Goal: Task Accomplishment & Management: Complete application form

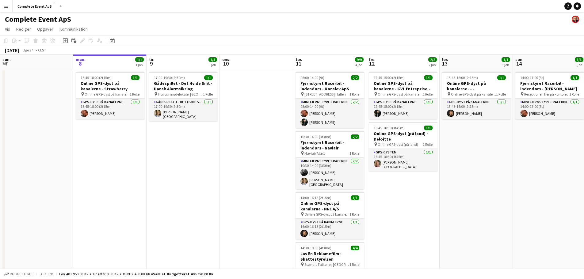
scroll to position [0, 183]
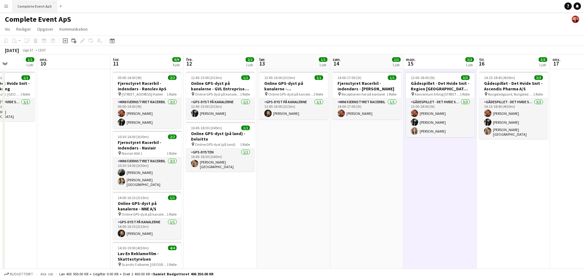
click at [34, 6] on button "Complete Event ApS Luk" at bounding box center [35, 6] width 44 height 12
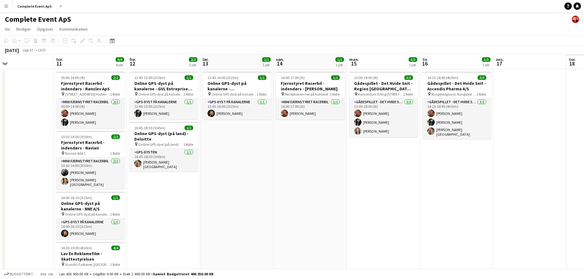
scroll to position [0, 192]
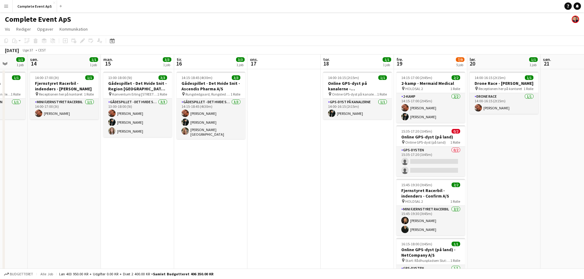
drag, startPoint x: 456, startPoint y: 203, endPoint x: 0, endPoint y: 133, distance: 461.3
click at [0, 133] on app-calendar-viewport "tor. 11 9/9 4 job fre. 12 2/2 2 job lør. 13 1/1 1 job søn. 14 1/1 1 job man. 15…" at bounding box center [292, 213] width 584 height 316
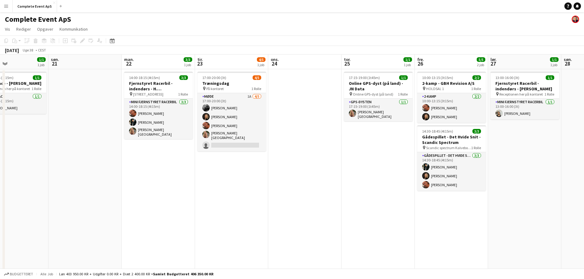
scroll to position [0, 200]
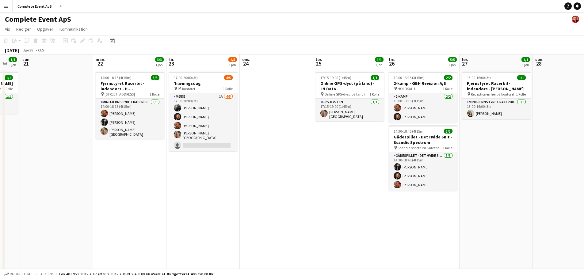
drag, startPoint x: 520, startPoint y: 193, endPoint x: 0, endPoint y: 178, distance: 520.5
click at [0, 178] on app-calendar-viewport "tor. 18 1/1 1 job fre. 19 7/9 5 job lør. 20 1/1 1 job søn. 21 man. 22 3/3 1 job…" at bounding box center [292, 213] width 584 height 316
click at [208, 82] on h3 "Træningsdag" at bounding box center [203, 84] width 69 height 6
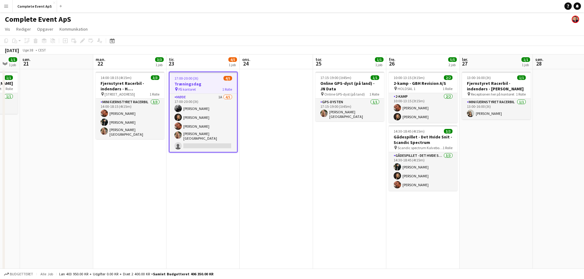
click at [208, 82] on h3 "Træningsdag" at bounding box center [202, 84] width 67 height 6
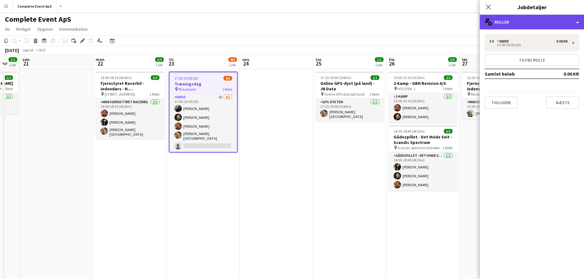
click at [516, 23] on div "multiple-users-add Roller" at bounding box center [532, 22] width 104 height 15
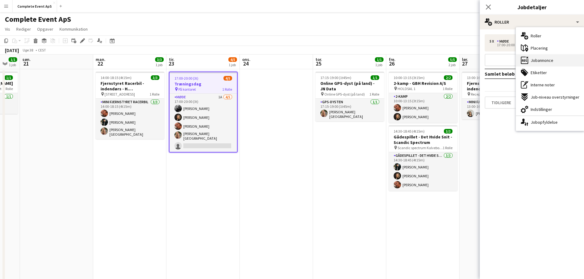
click at [549, 63] on span "Jobannonce" at bounding box center [541, 61] width 23 height 6
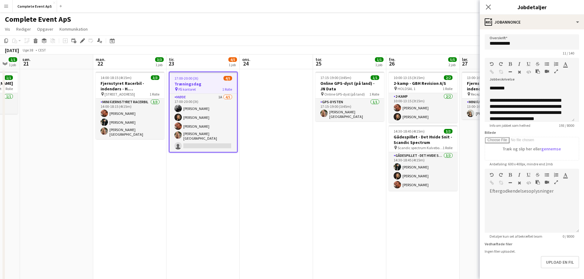
click at [278, 183] on app-date-cell at bounding box center [276, 220] width 73 height 302
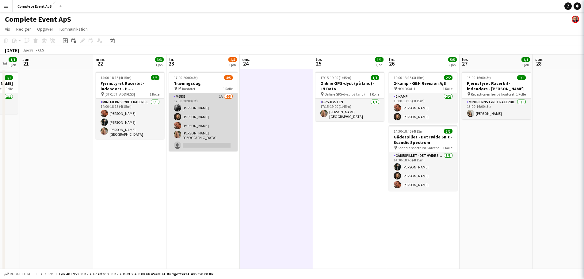
click at [203, 116] on app-card-role "Møde 1A [DATE] 17:00-20:00 (3t) [PERSON_NAME] [PERSON_NAME] [PERSON_NAME] [PERS…" at bounding box center [203, 122] width 69 height 58
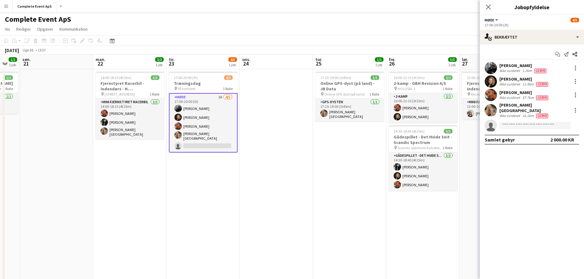
click at [233, 206] on app-date-cell "17:00-20:00 (3t) 4/5 Træningsdag pin På kontoret 1 Rolle Møde 1A [DATE] 17:00-2…" at bounding box center [202, 220] width 73 height 302
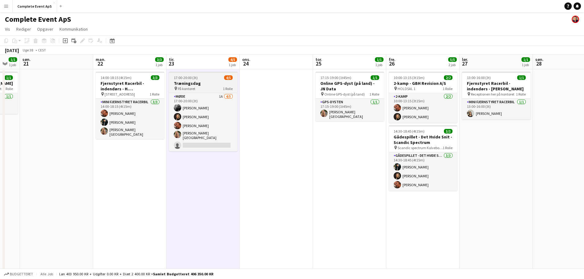
click at [193, 77] on span "17:00-20:00 (3t)" at bounding box center [186, 77] width 24 height 5
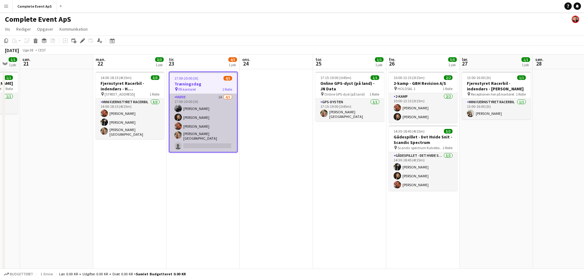
click at [199, 127] on app-card-role "Møde 1A [DATE] 17:00-20:00 (3t) [PERSON_NAME] [PERSON_NAME] [PERSON_NAME] [PERS…" at bounding box center [202, 123] width 67 height 58
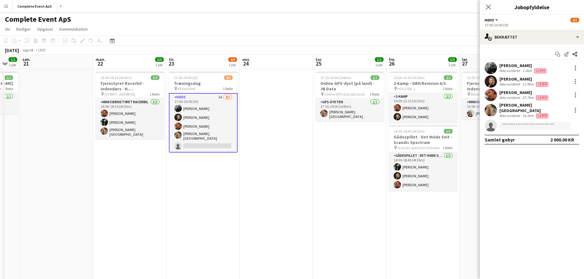
click at [322, 196] on app-date-cell "17:15-19:00 (1t45m) 1/1 Online GPS-dyst (på land) - JN Data pin Online GPS-dyst…" at bounding box center [349, 220] width 73 height 302
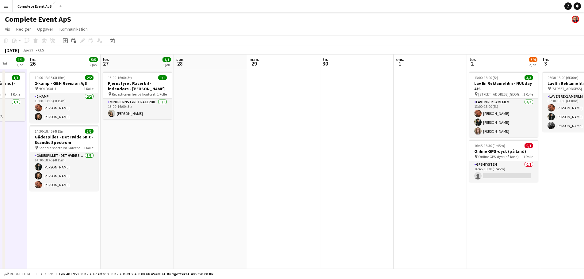
scroll to position [0, 232]
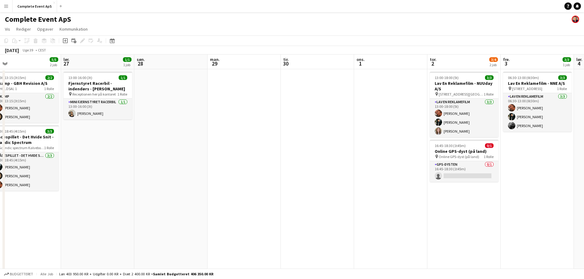
drag, startPoint x: 538, startPoint y: 223, endPoint x: 140, endPoint y: 195, distance: 399.4
click at [140, 195] on app-calendar-viewport "tir. 23 4/5 1 job ons. 24 tor. 25 1/1 1 job fre. 26 5/5 2 job lør. 27 1/1 1 job…" at bounding box center [292, 213] width 584 height 316
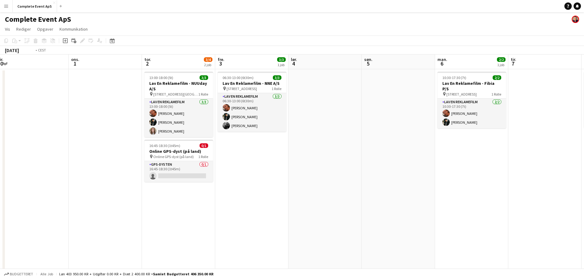
scroll to position [0, 187]
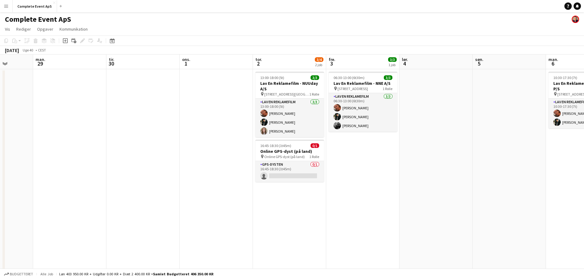
drag, startPoint x: 533, startPoint y: 234, endPoint x: 370, endPoint y: 226, distance: 163.2
click at [370, 226] on app-calendar-viewport "fre. 26 5/5 2 job lør. 27 1/1 1 job søn. 28 man. 29 tir. 30 ons. 1 tor. 2 3/4 2…" at bounding box center [292, 213] width 584 height 316
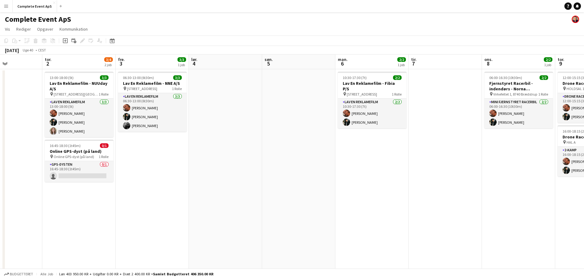
scroll to position [0, 174]
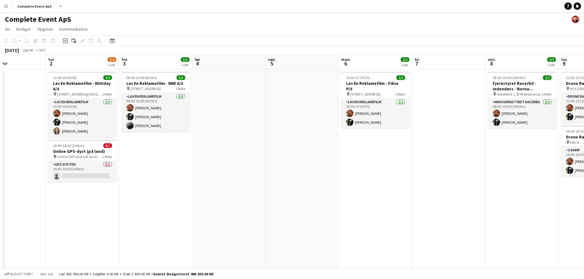
drag, startPoint x: 501, startPoint y: 217, endPoint x: 298, endPoint y: 206, distance: 203.2
click at [298, 206] on app-calendar-viewport "man. 29 tir. 30 ons. 1 tor. 2 3/4 2 job fre. 3 3/3 1 job lør. 4 søn. 5 man. 6 2…" at bounding box center [292, 213] width 584 height 316
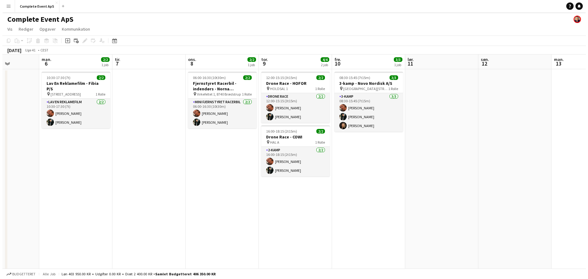
scroll to position [0, 183]
drag, startPoint x: 500, startPoint y: 201, endPoint x: 125, endPoint y: 177, distance: 376.1
click at [125, 177] on app-calendar-viewport "fre. 3 3/3 1 job lør. 4 søn. 5 man. 6 2/2 1 job tir. 7 ons. 8 2/2 1 job tor. 9 …" at bounding box center [292, 213] width 584 height 316
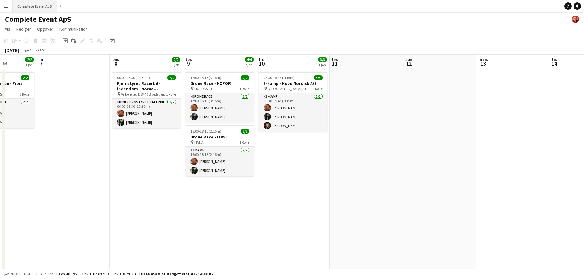
click at [26, 6] on button "Complete Event ApS Luk" at bounding box center [35, 6] width 44 height 12
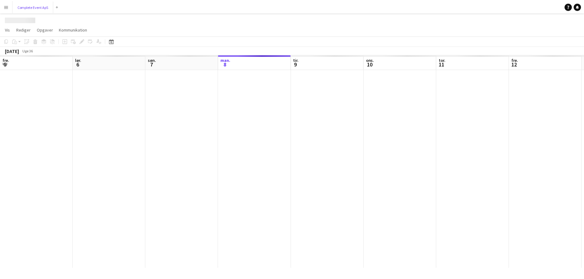
scroll to position [0, 146]
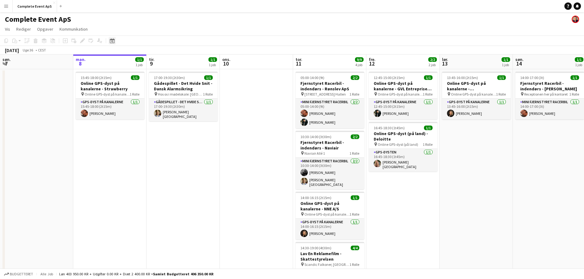
click at [113, 42] on icon "Datovælger" at bounding box center [112, 40] width 5 height 5
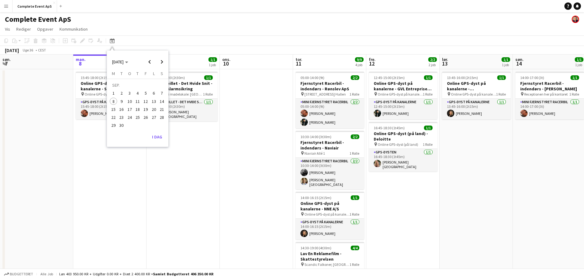
click at [145, 117] on span "26" at bounding box center [145, 117] width 7 height 7
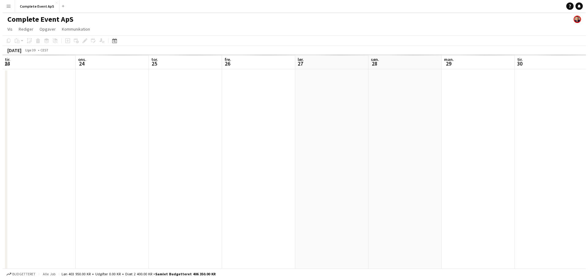
scroll to position [0, 211]
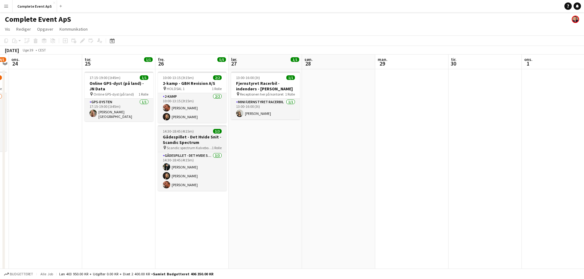
click at [199, 132] on div "14:30-18:45 (4t15m) 3/3" at bounding box center [192, 131] width 69 height 5
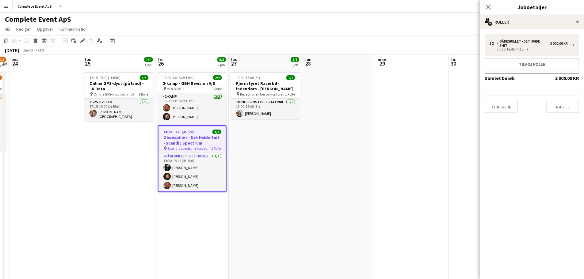
click at [374, 118] on app-date-cell at bounding box center [338, 199] width 73 height 260
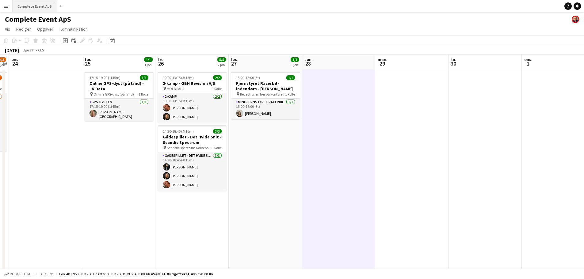
click at [35, 6] on button "Complete Event ApS Luk" at bounding box center [35, 6] width 44 height 12
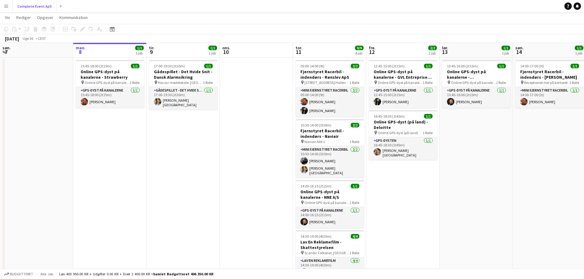
scroll to position [0, 0]
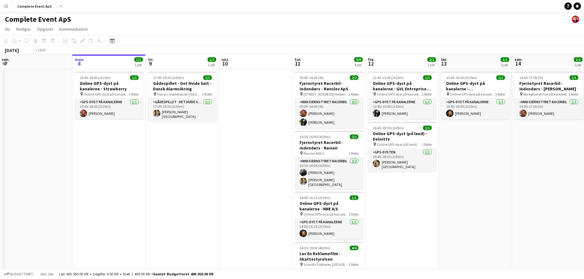
drag, startPoint x: 397, startPoint y: 181, endPoint x: 40, endPoint y: 166, distance: 356.4
click at [40, 166] on app-calendar-viewport "fre. 5 4/4 1 job lør. 6 3/3 1 job søn. 7 man. 8 1/1 1 job tir. 9 1/1 1 job ons.…" at bounding box center [292, 192] width 584 height 274
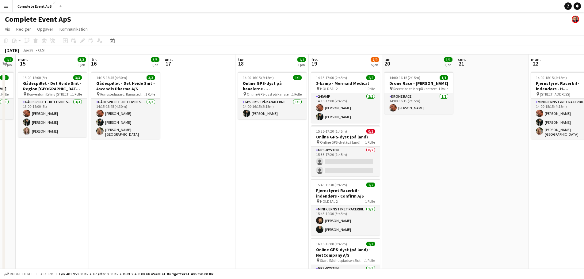
drag, startPoint x: 319, startPoint y: 182, endPoint x: 81, endPoint y: 182, distance: 237.8
click at [65, 186] on app-calendar-viewport "fre. 12 2/2 2 job lør. 13 1/1 1 job søn. 14 1/1 1 job man. 15 3/3 1 job tir. 16…" at bounding box center [292, 213] width 584 height 316
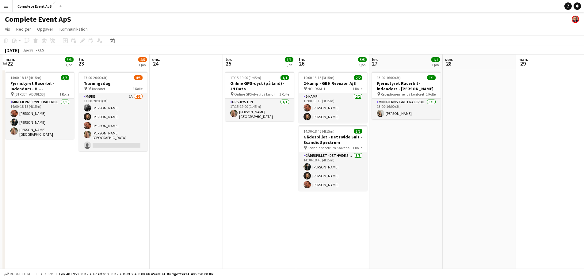
scroll to position [0, 212]
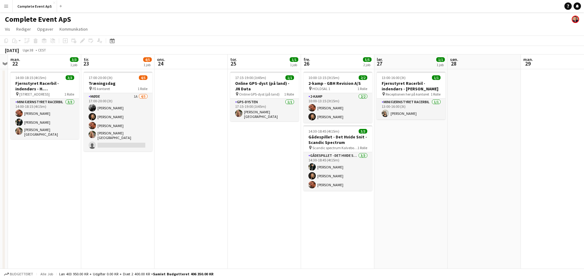
drag, startPoint x: 438, startPoint y: 174, endPoint x: 111, endPoint y: 188, distance: 326.9
click at [111, 188] on app-calendar-viewport "fre. 19 7/9 5 job lør. 20 1/1 1 job søn. 21 man. 22 3/3 1 job tir. 23 4/5 1 job…" at bounding box center [292, 213] width 584 height 316
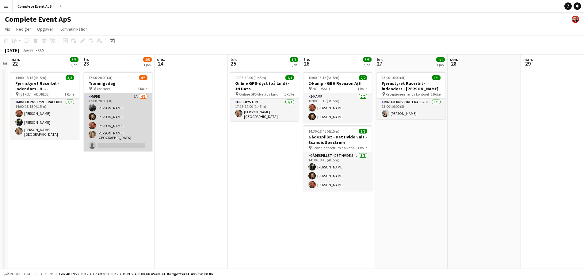
click at [123, 122] on app-card-role "Møde 1A [DATE] 17:00-20:00 (3t) [PERSON_NAME] [PERSON_NAME] [PERSON_NAME] [PERS…" at bounding box center [118, 122] width 69 height 58
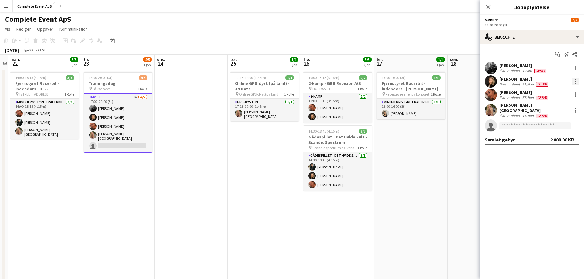
click at [574, 80] on div at bounding box center [574, 81] width 7 height 7
click at [548, 152] on span "Fjern" at bounding box center [550, 152] width 47 height 6
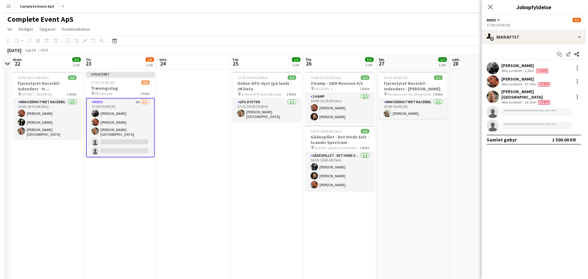
scroll to position [0, 186]
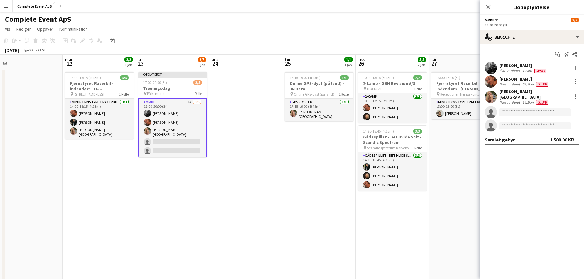
drag, startPoint x: 71, startPoint y: 211, endPoint x: 108, endPoint y: 47, distance: 167.0
click at [378, 208] on app-calendar-viewport "fre. 19 7/9 5 job lør. 20 1/1 1 job søn. 21 man. 22 3/3 1 job tir. 23 3/5 1 job…" at bounding box center [292, 213] width 584 height 316
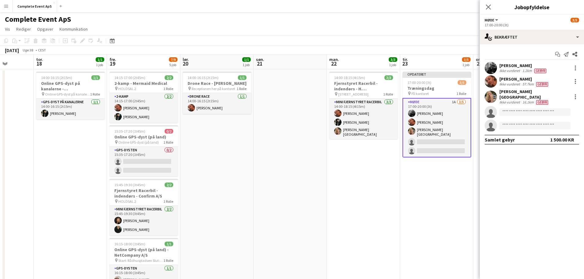
click at [299, 182] on app-date-cell at bounding box center [289, 220] width 73 height 302
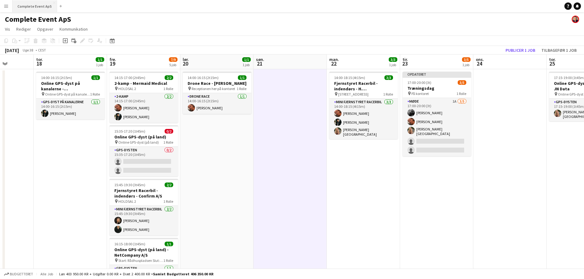
click at [31, 4] on button "Complete Event ApS Luk" at bounding box center [35, 6] width 44 height 12
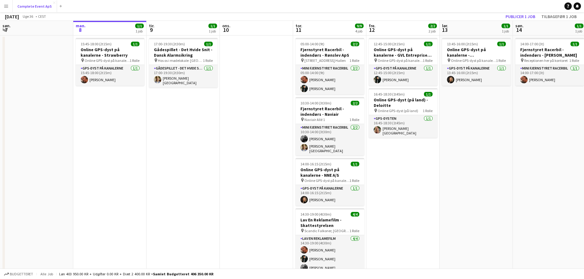
scroll to position [59, 0]
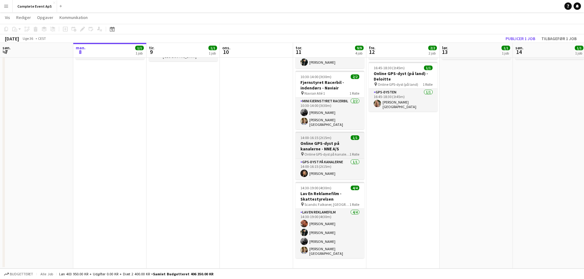
click at [337, 141] on h3 "Online GPS-dyst på kanalerne - NNE A/S" at bounding box center [329, 146] width 69 height 11
click at [337, 139] on app-job-card "14:00-16:15 (2t15m) 1/1 Online GPS-dyst på kanalerne - NNE A/S pin Online GPS-d…" at bounding box center [329, 156] width 69 height 48
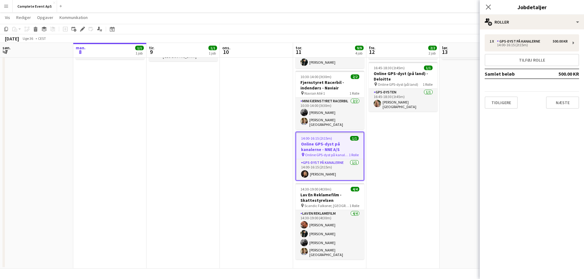
click at [433, 180] on app-date-cell "12:45-15:00 (2t15m) 1/1 Online GPS-dyst på kanalerne - GVL Entreprise A/S pin O…" at bounding box center [402, 139] width 73 height 260
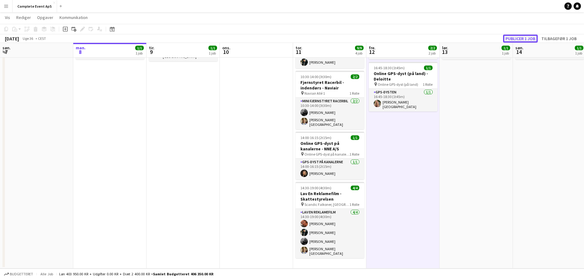
click at [513, 36] on button "Publicer 1 job" at bounding box center [520, 39] width 35 height 8
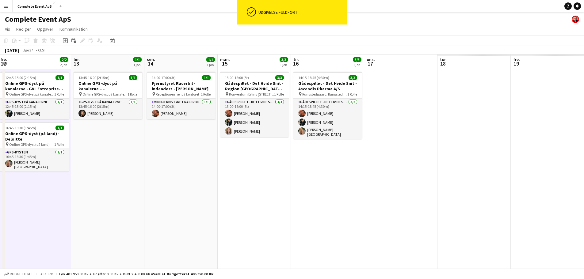
scroll to position [0, 195]
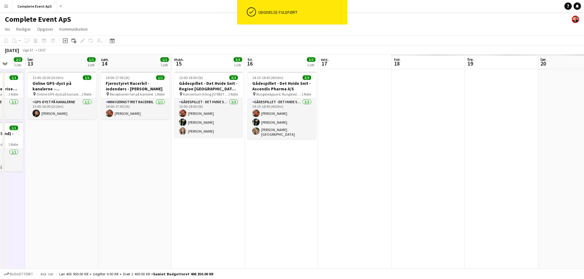
drag, startPoint x: 466, startPoint y: 206, endPoint x: 14, endPoint y: 218, distance: 451.8
click at [14, 218] on app-calendar-viewport "ons. 10 tor. 11 9/9 4 job fre. 12 2/2 2 job lør. 13 1/1 1 job søn. 14 1/1 1 job…" at bounding box center [292, 192] width 584 height 274
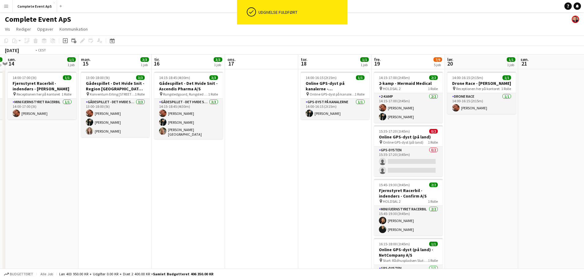
drag, startPoint x: 514, startPoint y: 186, endPoint x: 0, endPoint y: 218, distance: 514.9
click at [0, 221] on app-calendar-viewport "tor. 11 9/9 4 job fre. 12 2/2 2 job lør. 13 1/1 1 job søn. 14 1/1 1 job man. 15…" at bounding box center [292, 213] width 584 height 316
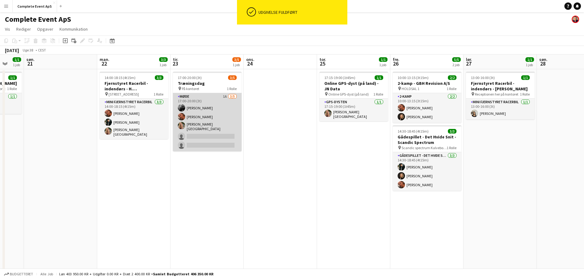
click at [220, 131] on app-card-role "Møde 1A [DATE] 17:00-20:00 (3t) [PERSON_NAME] [PERSON_NAME] [PERSON_NAME] singl…" at bounding box center [207, 122] width 69 height 58
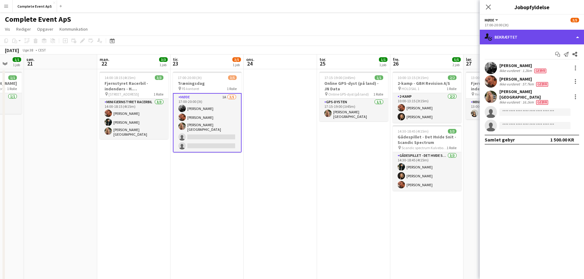
click at [524, 37] on div "single-neutral-actions-check-2 Bekræftet" at bounding box center [532, 37] width 104 height 15
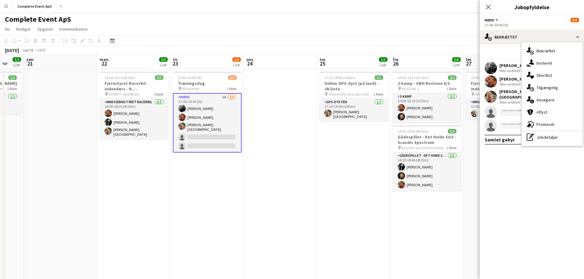
click at [274, 173] on app-date-cell at bounding box center [280, 220] width 73 height 302
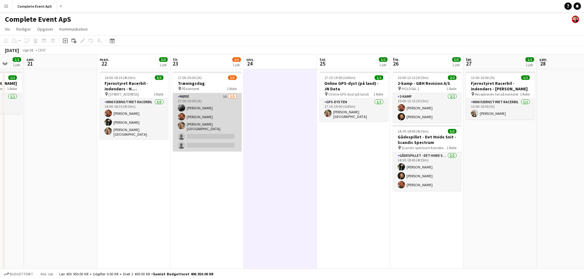
click at [200, 120] on app-card-role "Møde 1A [DATE] 17:00-20:00 (3t) [PERSON_NAME] [PERSON_NAME] [PERSON_NAME] singl…" at bounding box center [207, 122] width 69 height 58
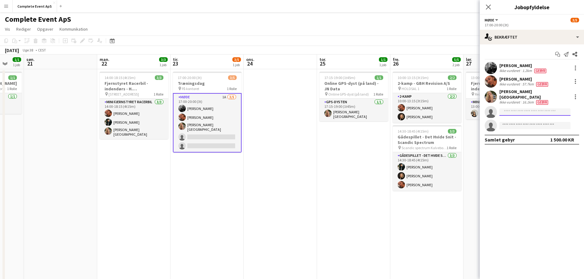
click at [517, 111] on input at bounding box center [534, 111] width 71 height 7
type input "*******"
click at [521, 123] on span "[EMAIL_ADDRESS][DOMAIN_NAME]" at bounding box center [534, 122] width 61 height 5
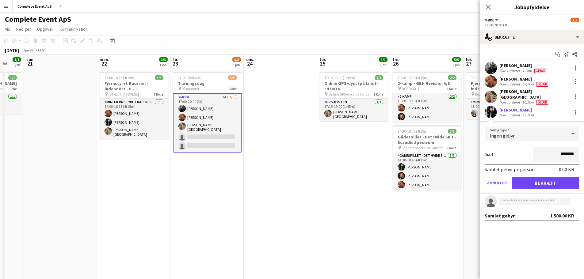
drag, startPoint x: 544, startPoint y: 152, endPoint x: 635, endPoint y: 154, distance: 91.0
click at [583, 154] on html "Menu Boards Boards Boards Alle job Status Arbejdsstyrke Arbejdsstyrke Min arbej…" at bounding box center [292, 190] width 584 height 381
type input "******"
drag, startPoint x: 546, startPoint y: 180, endPoint x: 537, endPoint y: 178, distance: 9.1
click at [546, 180] on button "Bekræft" at bounding box center [544, 183] width 67 height 12
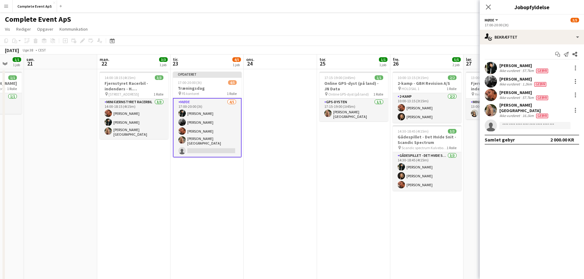
click at [324, 190] on app-date-cell "17:15-19:00 (1t45m) 1/1 Online GPS-dyst (på land) - JN Data pin Online GPS-dyst…" at bounding box center [353, 220] width 73 height 302
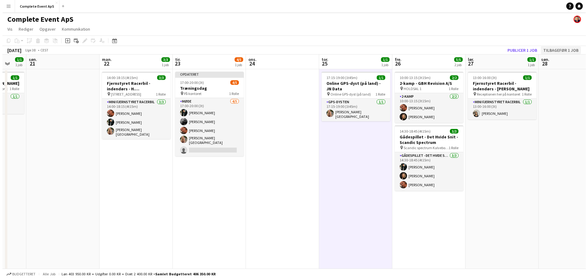
scroll to position [0, 196]
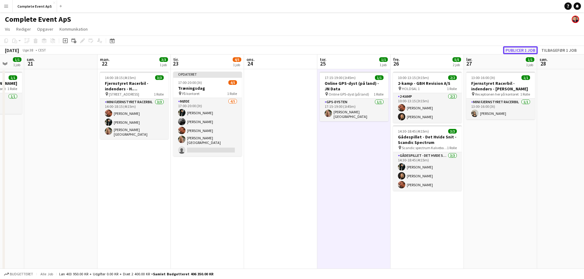
click at [519, 51] on button "Publicer 1 job" at bounding box center [520, 50] width 35 height 8
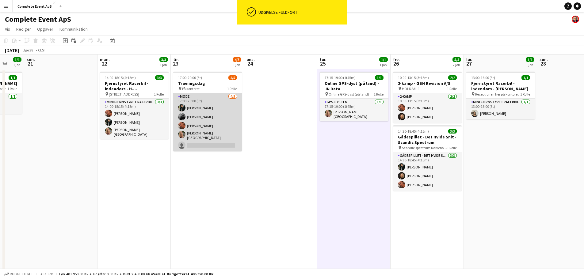
click at [204, 141] on app-card-role "Møde [DATE] 17:00-20:00 (3t) [PERSON_NAME] [PERSON_NAME] [PERSON_NAME] [PERSON_…" at bounding box center [207, 122] width 69 height 58
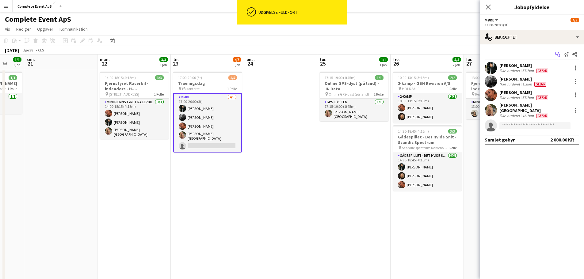
click at [556, 54] on icon "Start chat" at bounding box center [557, 54] width 5 height 5
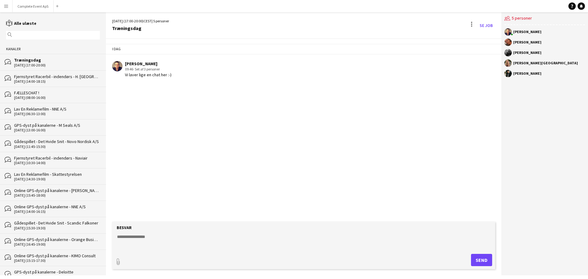
click at [346, 248] on textarea at bounding box center [304, 242] width 377 height 16
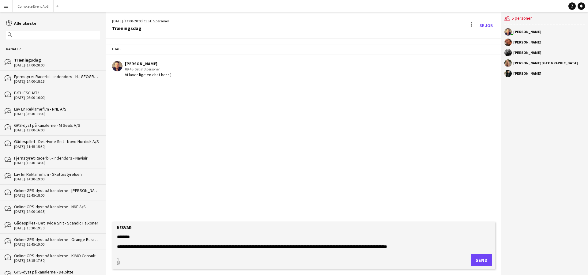
type textarea "**********"
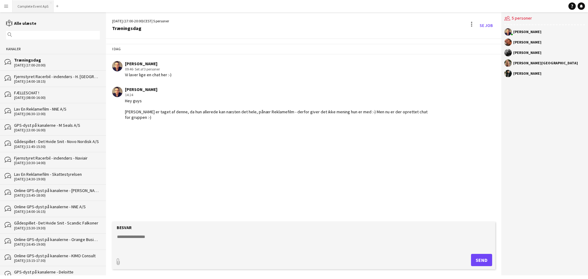
click at [35, 5] on button "Complete Event ApS Luk" at bounding box center [33, 6] width 41 height 12
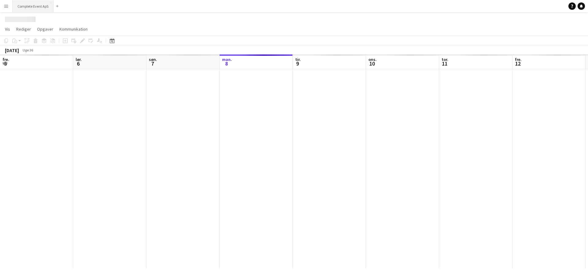
scroll to position [0, 146]
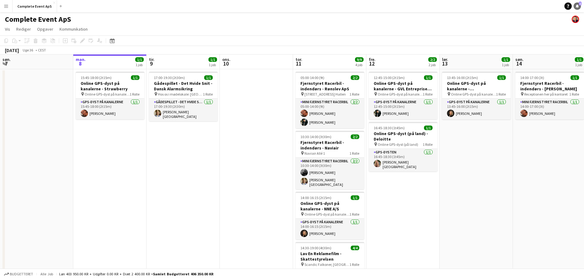
click at [577, 6] on icon at bounding box center [576, 5] width 3 height 3
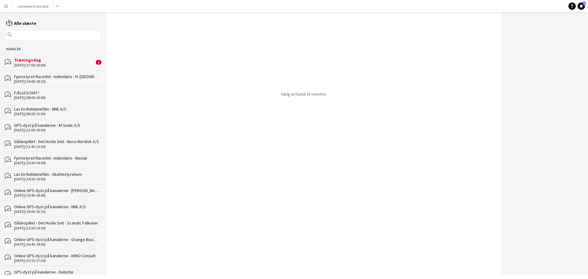
click at [58, 55] on div "bubbles Træningsdag [DATE] (17:00-20:00) 1" at bounding box center [53, 62] width 106 height 16
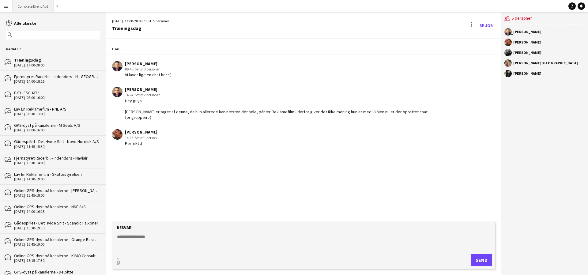
click at [37, 6] on button "Complete Event ApS Luk" at bounding box center [33, 6] width 41 height 12
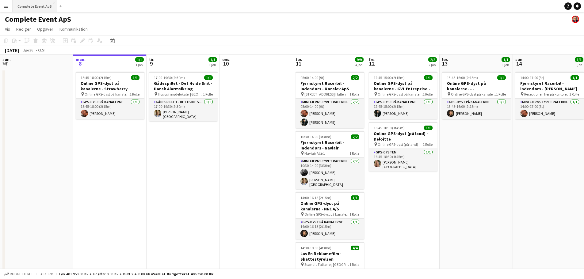
click at [35, 6] on button "Complete Event ApS Luk" at bounding box center [35, 6] width 44 height 12
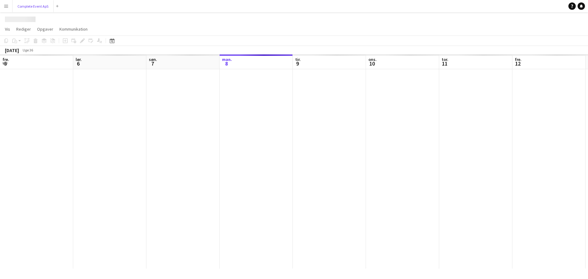
scroll to position [0, 146]
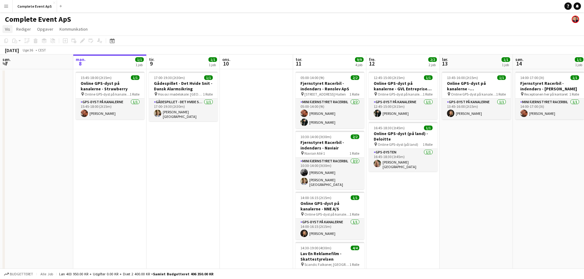
click at [9, 27] on span "Vis" at bounding box center [7, 29] width 5 height 6
click at [22, 68] on span "Månedsvisning" at bounding box center [21, 69] width 27 height 6
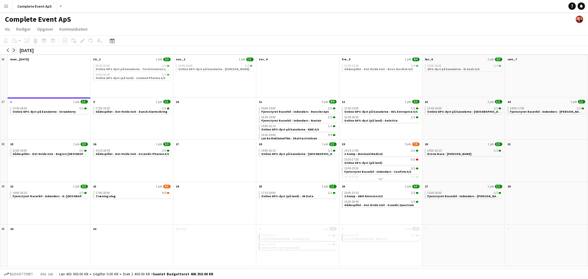
click at [13, 51] on app-icon "arrow-right" at bounding box center [14, 50] width 4 height 4
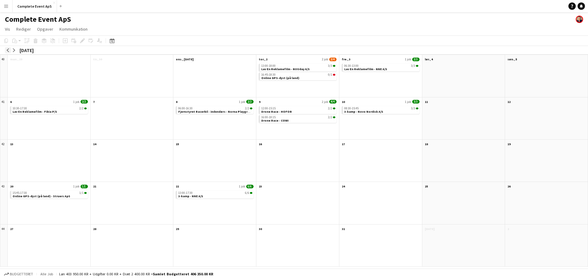
click at [6, 49] on app-icon "arrow-left" at bounding box center [8, 50] width 4 height 4
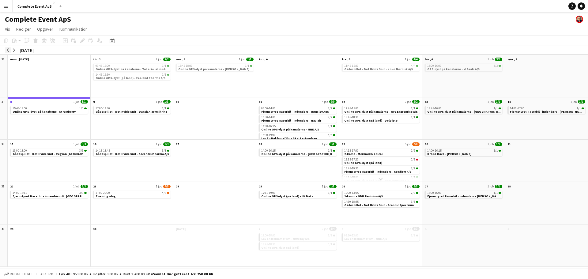
click at [6, 49] on app-icon "arrow-left" at bounding box center [8, 50] width 4 height 4
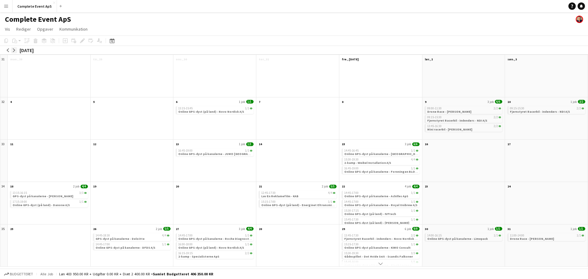
click at [14, 49] on app-icon "arrow-right" at bounding box center [14, 50] width 4 height 4
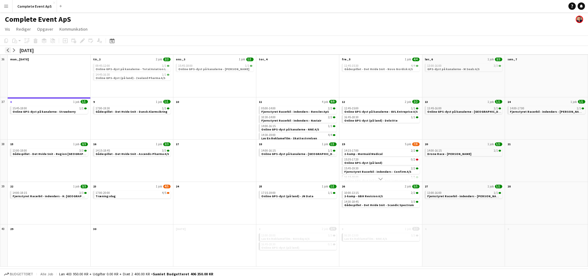
click at [5, 49] on button "arrow-left" at bounding box center [8, 50] width 6 height 6
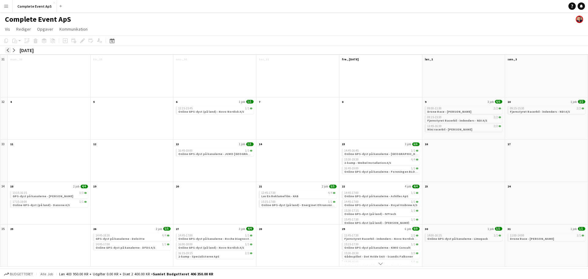
click at [8, 48] on app-icon "arrow-left" at bounding box center [8, 50] width 4 height 4
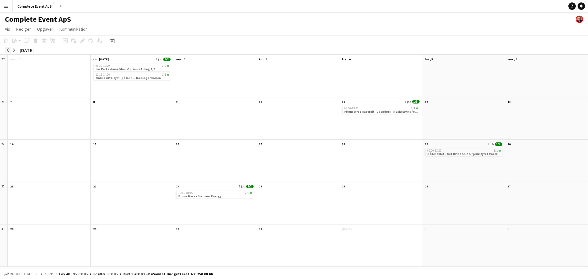
click at [6, 48] on button "arrow-left" at bounding box center [8, 50] width 6 height 6
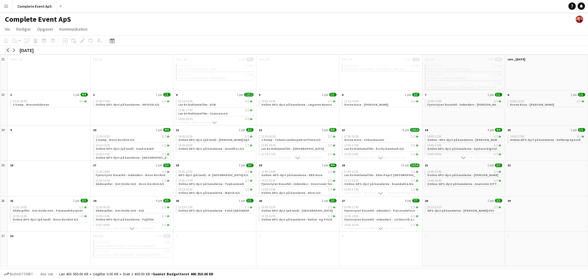
click at [6, 48] on button "arrow-left" at bounding box center [8, 50] width 6 height 6
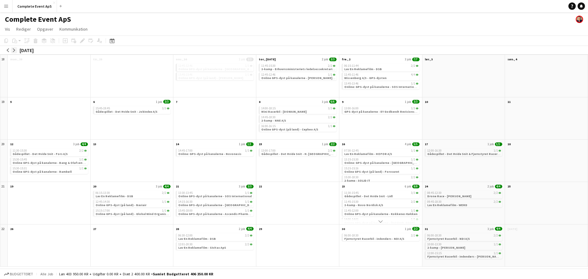
click at [17, 48] on button "arrow-right" at bounding box center [14, 50] width 6 height 6
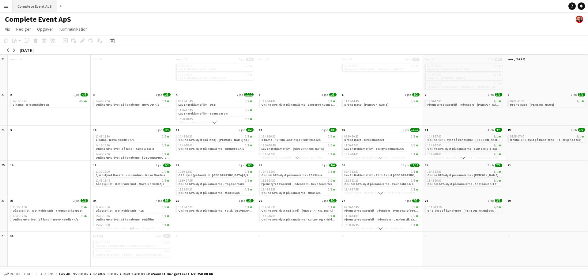
click at [34, 5] on button "Complete Event ApS Luk" at bounding box center [35, 6] width 44 height 12
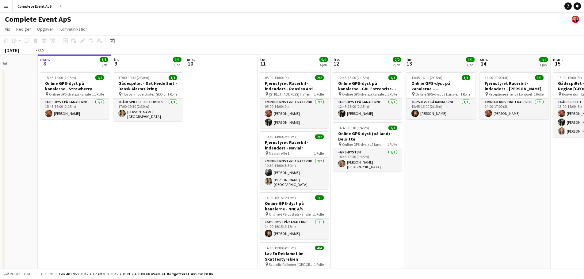
scroll to position [0, 202]
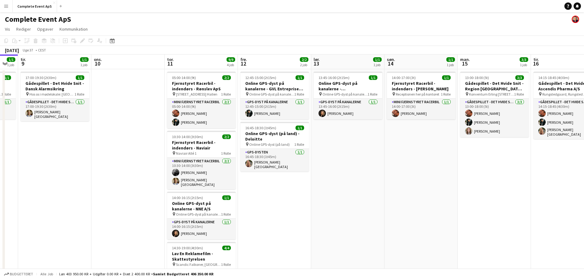
drag, startPoint x: 236, startPoint y: 191, endPoint x: 108, endPoint y: 189, distance: 128.4
click at [108, 189] on app-calendar-viewport "lør. 6 3/3 1 job søn. 7 man. 8 1/1 1 job tir. 9 1/1 1 job ons. 10 tor. 11 9/9 4…" at bounding box center [292, 192] width 584 height 274
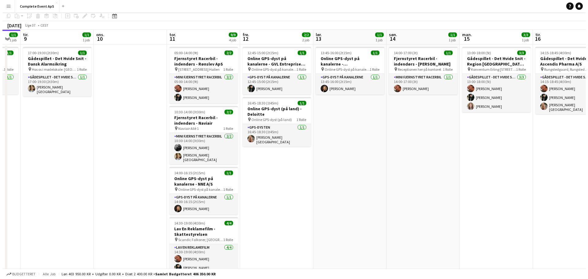
scroll to position [0, 0]
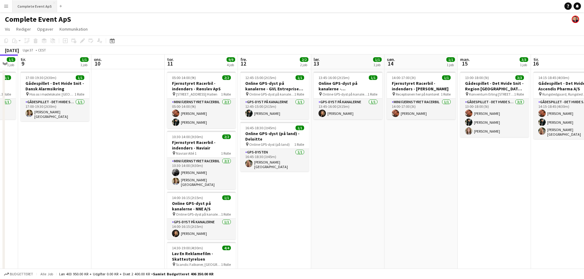
click at [26, 5] on button "Complete Event ApS Luk" at bounding box center [35, 6] width 44 height 12
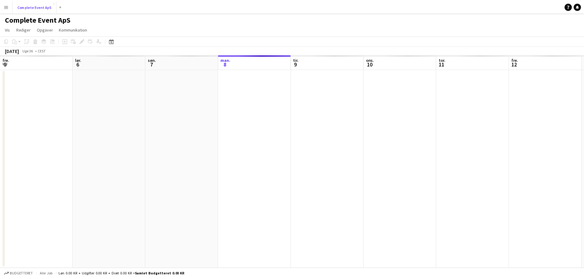
scroll to position [0, 146]
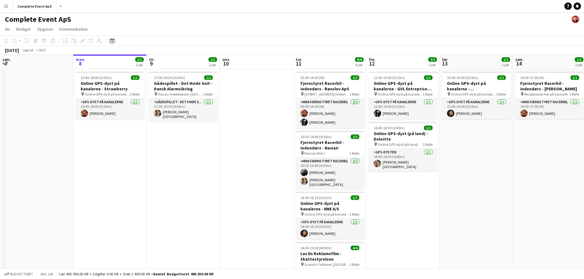
click at [114, 39] on icon "Datovælger" at bounding box center [112, 40] width 5 height 5
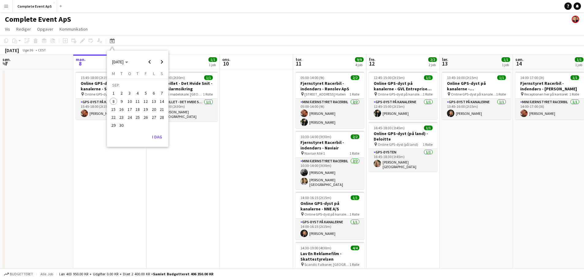
click at [113, 117] on span "22" at bounding box center [113, 117] width 7 height 7
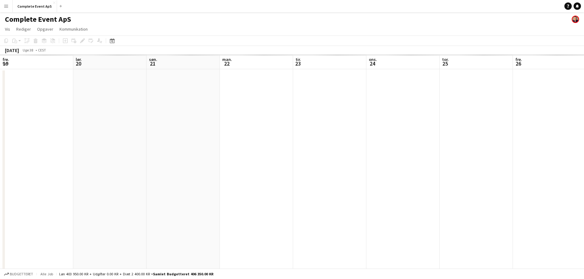
scroll to position [0, 211]
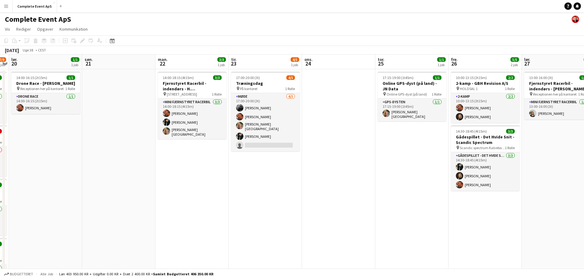
click at [185, 176] on app-date-cell "14:00-18:15 (4t15m) 3/3 Fjernstyret Racerbil - indendørs - H. [GEOGRAPHIC_DATA]…" at bounding box center [191, 220] width 73 height 302
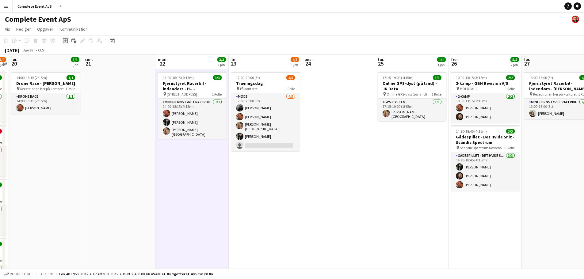
click at [67, 38] on div "Tilføj opgave" at bounding box center [65, 40] width 7 height 7
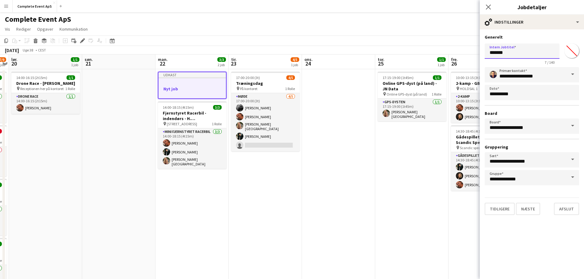
click at [523, 53] on input "*******" at bounding box center [521, 51] width 75 height 15
type input "**********"
click at [530, 210] on button "Næste" at bounding box center [528, 209] width 24 height 12
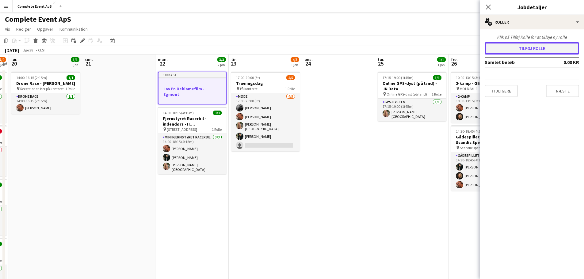
click at [527, 47] on button "Tilføj rolle" at bounding box center [531, 48] width 94 height 12
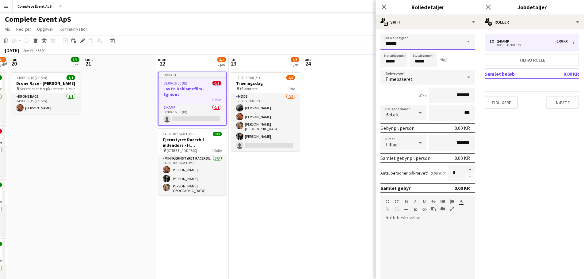
click at [420, 41] on input "******" at bounding box center [427, 41] width 94 height 15
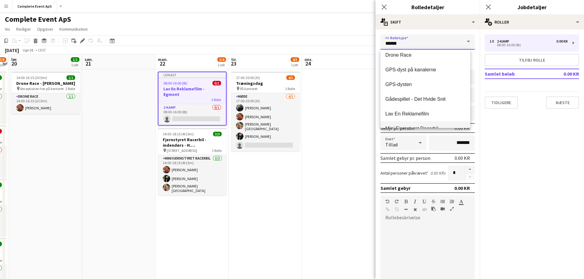
scroll to position [61, 0]
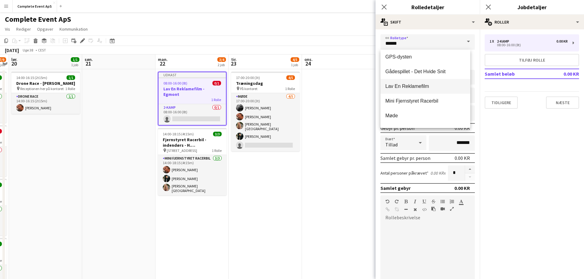
click at [419, 88] on span "Lav En Reklamefilm" at bounding box center [425, 86] width 80 height 6
type input "**********"
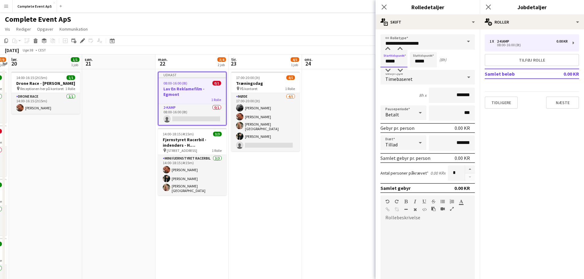
drag, startPoint x: 404, startPoint y: 62, endPoint x: 374, endPoint y: 60, distance: 29.8
click at [374, 60] on body "Menu Boards Boards Boards Alle job Status Arbejdsstyrke Arbejdsstyrke Min arbej…" at bounding box center [292, 190] width 584 height 381
type input "*****"
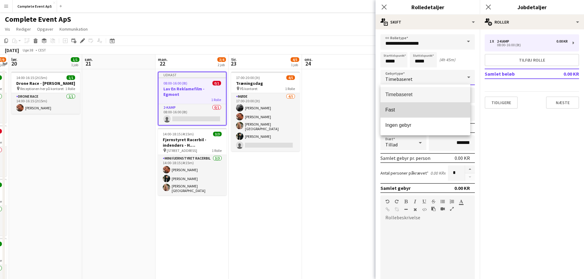
click at [410, 106] on mat-option "Fast" at bounding box center [425, 109] width 90 height 15
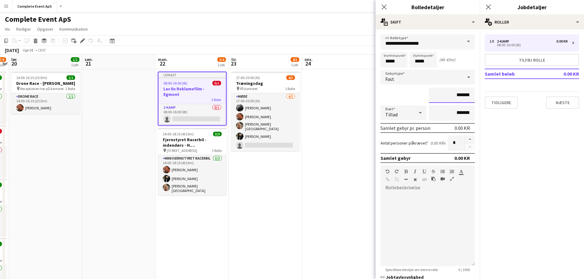
drag, startPoint x: 446, startPoint y: 96, endPoint x: 477, endPoint y: 100, distance: 31.2
click at [477, 100] on mat-expansion-panel "**********" at bounding box center [427, 154] width 104 height 250
type input "********"
click at [408, 43] on input "**********" at bounding box center [427, 41] width 94 height 15
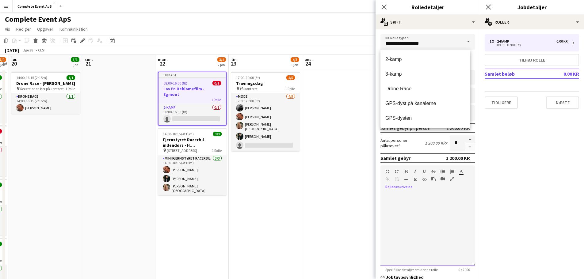
click at [417, 214] on div at bounding box center [427, 230] width 94 height 74
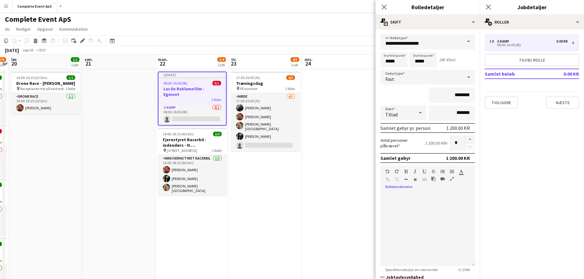
click at [405, 78] on div "Fast" at bounding box center [421, 77] width 82 height 15
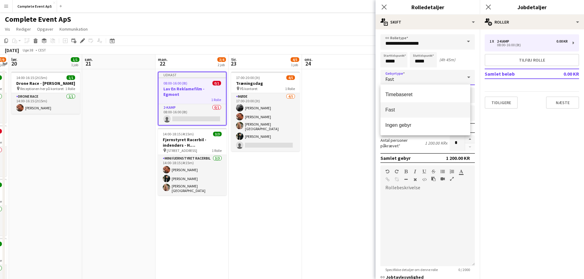
click at [427, 237] on div at bounding box center [292, 139] width 584 height 279
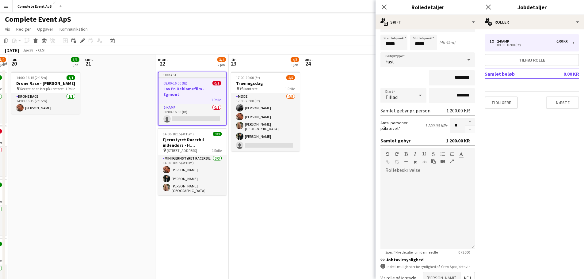
scroll to position [57, 0]
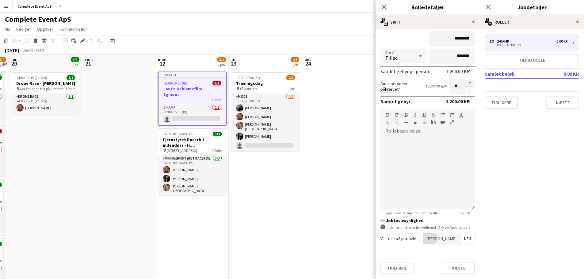
click at [449, 238] on span "[PERSON_NAME]" at bounding box center [441, 238] width 37 height 11
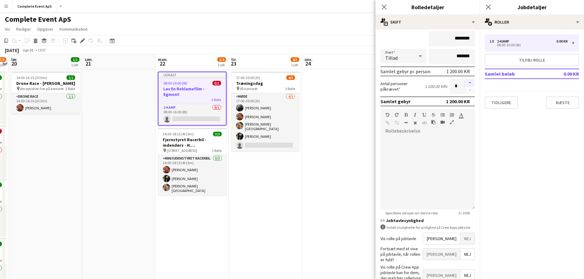
click at [465, 83] on button "button" at bounding box center [470, 83] width 10 height 8
type input "*"
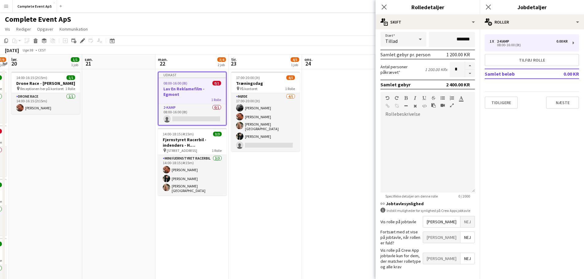
scroll to position [88, 0]
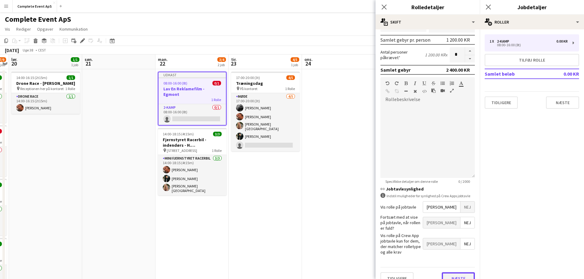
click at [450, 272] on button "Næste" at bounding box center [458, 278] width 33 height 12
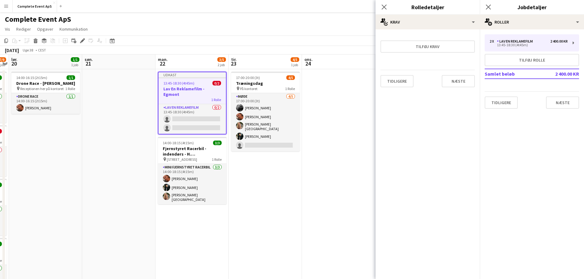
click at [452, 70] on div "Tidligere Næste" at bounding box center [427, 81] width 94 height 22
click at [454, 75] on div "Tidligere Næste" at bounding box center [427, 81] width 94 height 22
click at [459, 74] on div "Tidligere Næste" at bounding box center [427, 81] width 94 height 22
click at [461, 80] on button "Næste" at bounding box center [458, 81] width 33 height 12
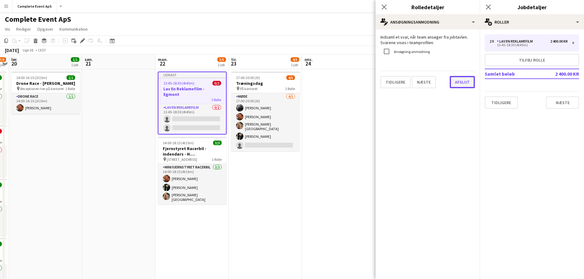
click at [460, 83] on button "Afslut" at bounding box center [462, 82] width 25 height 12
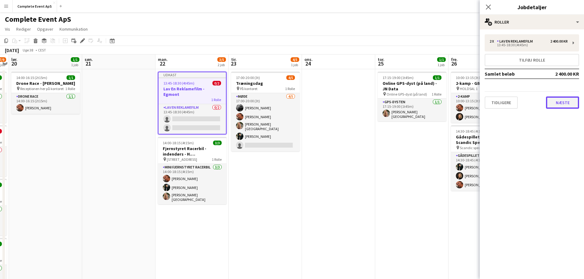
click at [561, 103] on button "Næste" at bounding box center [562, 103] width 33 height 12
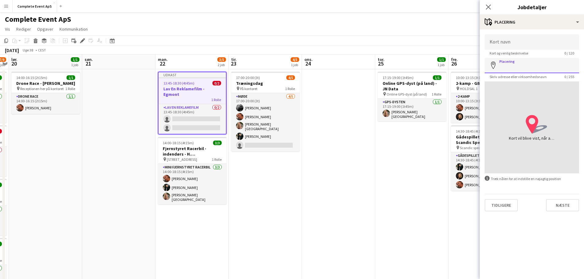
click at [526, 65] on input "Placering" at bounding box center [531, 65] width 94 height 15
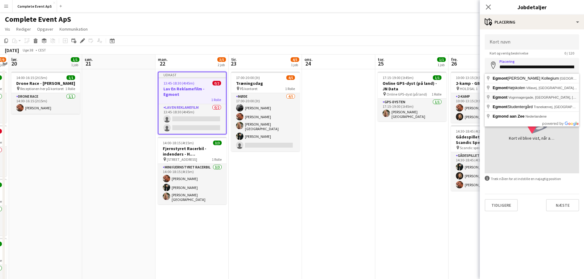
type input "**********"
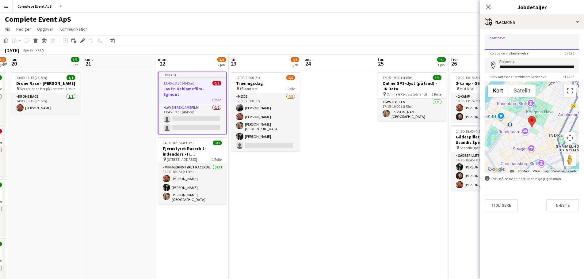
click at [526, 43] on input "Kort navn" at bounding box center [531, 41] width 94 height 15
type input "**********"
click at [571, 207] on button "Næste" at bounding box center [562, 205] width 33 height 12
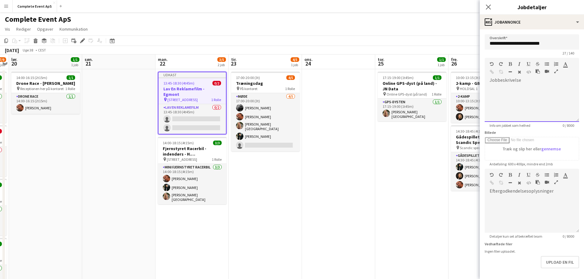
click at [518, 82] on div at bounding box center [531, 101] width 94 height 41
paste div
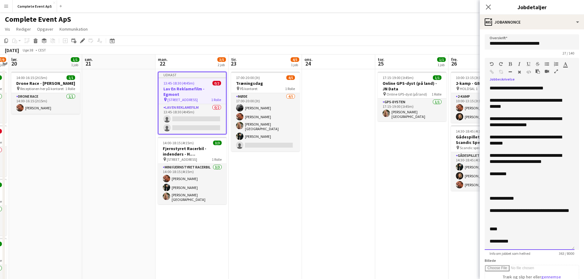
drag, startPoint x: 573, startPoint y: 121, endPoint x: 566, endPoint y: 287, distance: 166.8
click at [566, 279] on html "Menu Boards Boards Boards Alle job Status Arbejdsstyrke Arbejdsstyrke Min arbej…" at bounding box center [292, 190] width 584 height 381
click at [560, 89] on div "**********" at bounding box center [529, 88] width 80 height 6
click at [525, 89] on div "**********" at bounding box center [529, 88] width 80 height 6
click at [526, 91] on div "**********" at bounding box center [529, 88] width 80 height 6
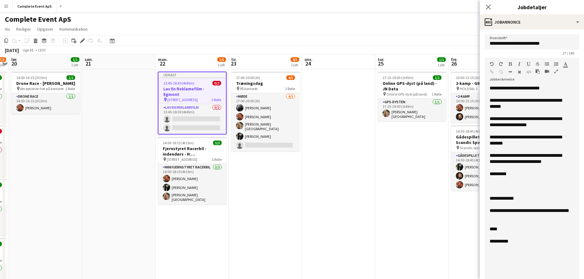
click at [557, 98] on div "**********" at bounding box center [529, 103] width 80 height 12
click at [521, 107] on div "**********" at bounding box center [529, 103] width 80 height 12
click at [525, 138] on div "**********" at bounding box center [529, 140] width 80 height 12
click at [491, 142] on div "**********" at bounding box center [529, 140] width 80 height 12
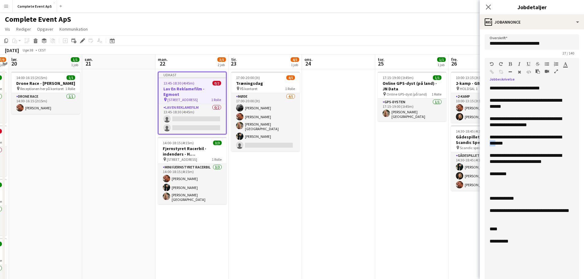
click at [491, 142] on div "**********" at bounding box center [529, 140] width 80 height 12
click at [501, 157] on div "**********" at bounding box center [529, 159] width 80 height 12
drag, startPoint x: 563, startPoint y: 161, endPoint x: 502, endPoint y: 156, distance: 61.5
click at [502, 156] on div "**********" at bounding box center [529, 159] width 80 height 12
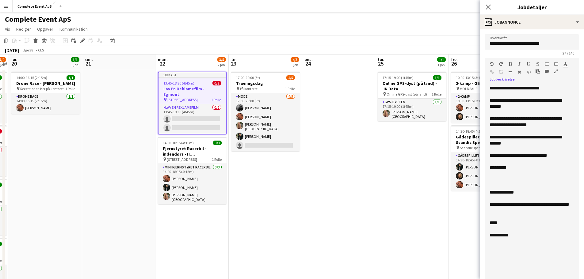
click at [497, 176] on div at bounding box center [529, 174] width 80 height 6
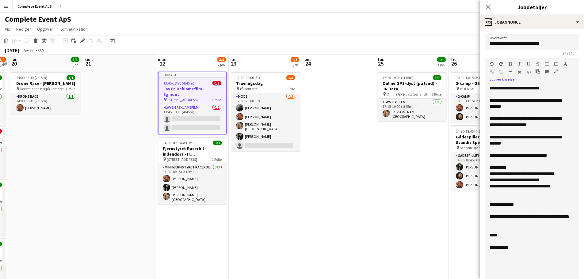
click at [549, 124] on div "**********" at bounding box center [529, 122] width 80 height 12
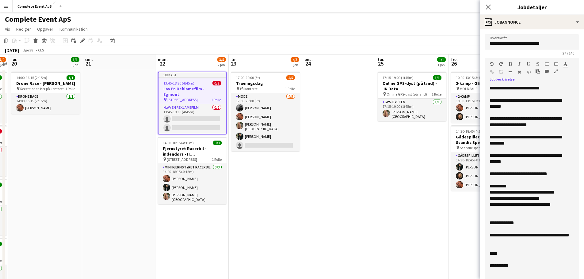
scroll to position [61, 0]
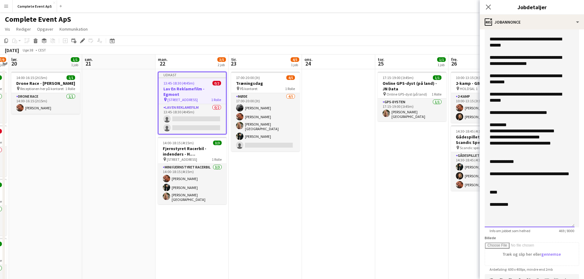
click at [558, 143] on div "**********" at bounding box center [529, 143] width 80 height 6
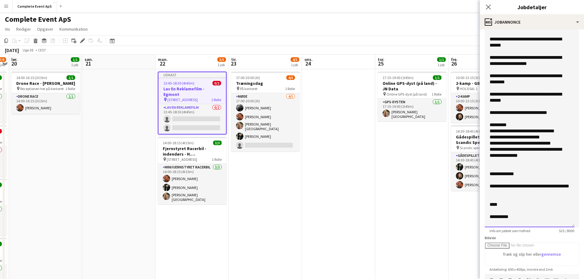
click at [504, 216] on div "**********" at bounding box center [529, 217] width 80 height 6
click at [495, 205] on div "****" at bounding box center [529, 205] width 80 height 6
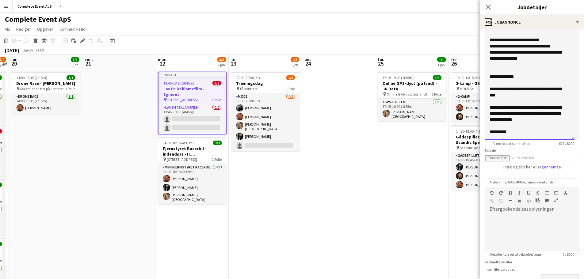
scroll to position [191, 0]
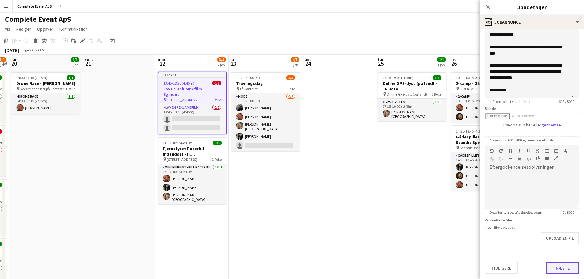
click at [562, 271] on button "Næste" at bounding box center [562, 268] width 33 height 12
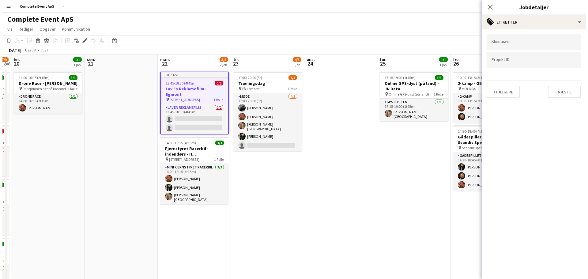
scroll to position [0, 0]
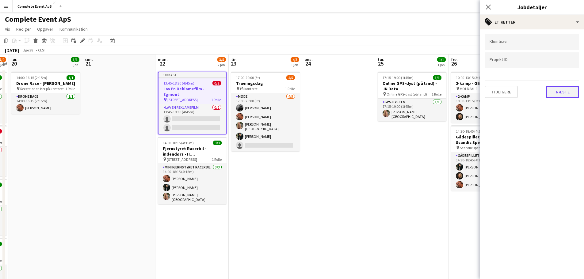
click at [551, 91] on button "Næste" at bounding box center [562, 92] width 33 height 12
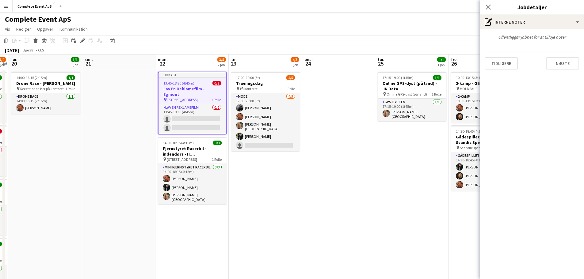
click at [403, 171] on app-date-cell "17:15-19:00 (1t45m) 1/1 Online GPS-dyst (på land) - JN Data pin Online GPS-dyst…" at bounding box center [411, 220] width 73 height 302
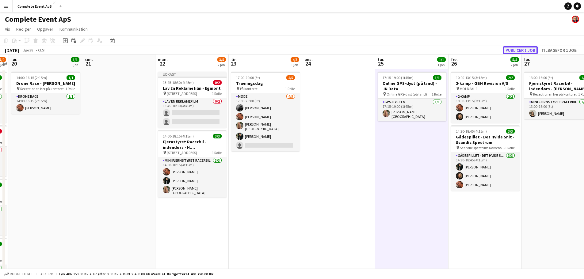
click at [518, 50] on button "Publicer 1 job" at bounding box center [520, 50] width 35 height 8
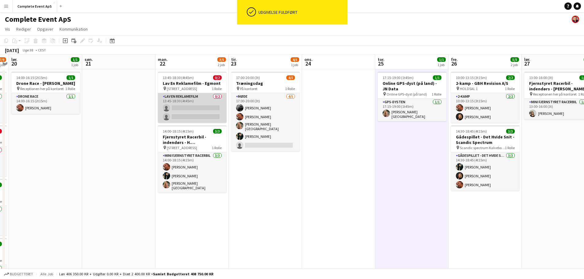
click at [178, 109] on app-card-role "Lav En Reklamefilm 0/2 13:45-18:30 (4t45m) single-neutral-actions single-neutra…" at bounding box center [192, 108] width 69 height 30
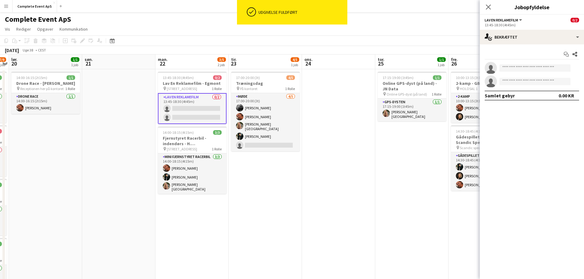
click at [544, 73] on app-invite-slot "single-neutral-actions" at bounding box center [532, 68] width 104 height 12
click at [537, 67] on input at bounding box center [534, 67] width 71 height 7
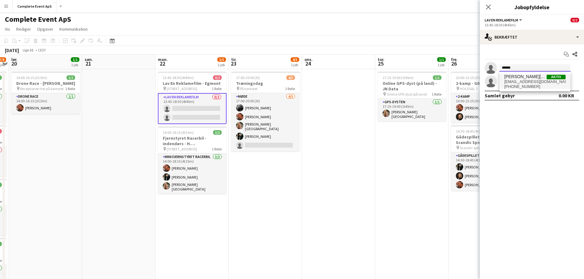
type input "******"
click at [524, 79] on span "[EMAIL_ADDRESS][DOMAIN_NAME]" at bounding box center [534, 81] width 61 height 5
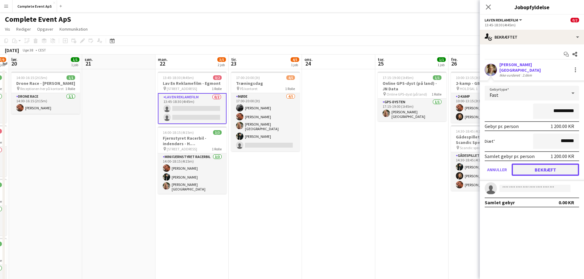
click at [550, 167] on button "Bekræft" at bounding box center [544, 170] width 67 height 12
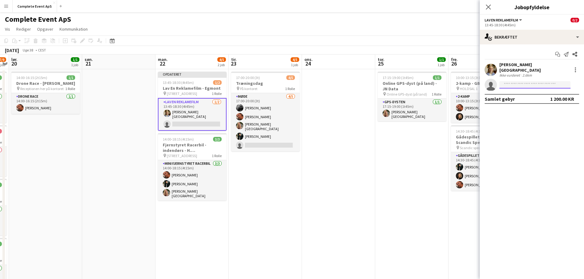
click at [519, 83] on input at bounding box center [534, 84] width 71 height 7
type input "****"
click at [520, 93] on span "[EMAIL_ADDRESS][DOMAIN_NAME]" at bounding box center [534, 95] width 61 height 5
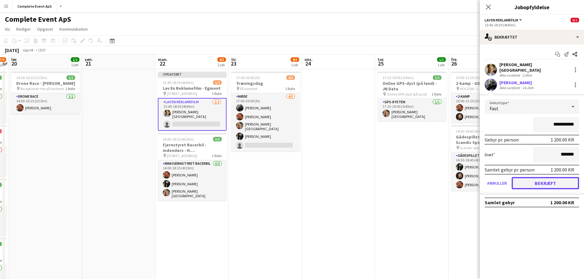
click at [560, 183] on button "Bekræft" at bounding box center [544, 183] width 67 height 12
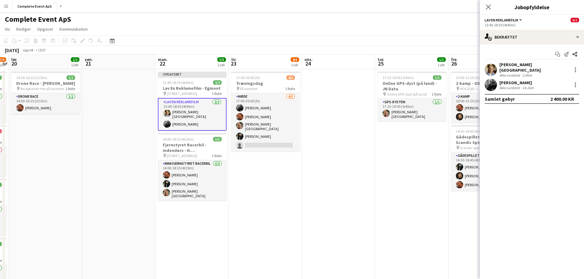
click at [353, 190] on app-date-cell at bounding box center [338, 220] width 73 height 302
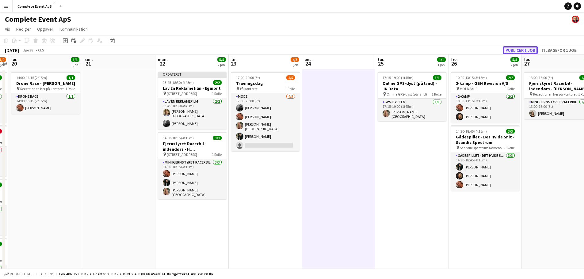
click at [518, 48] on button "Publicer 1 job" at bounding box center [520, 50] width 35 height 8
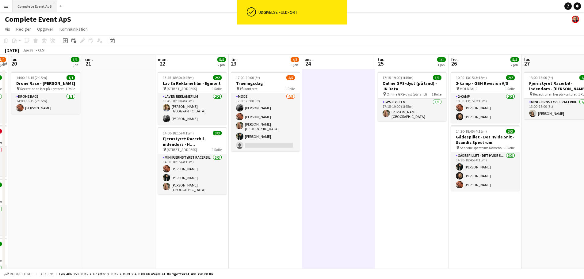
click at [32, 6] on button "Complete Event ApS Luk" at bounding box center [35, 6] width 44 height 12
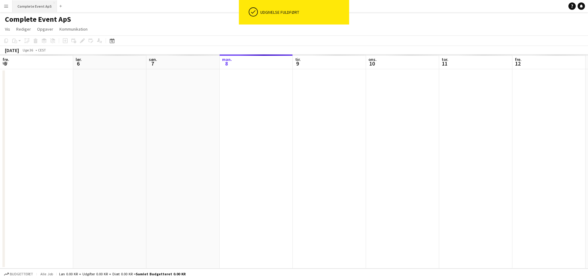
scroll to position [0, 146]
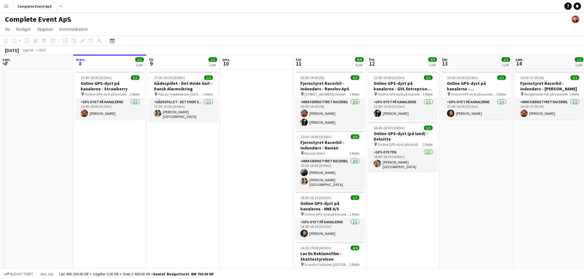
click at [2, 5] on button "Menu" at bounding box center [6, 6] width 12 height 12
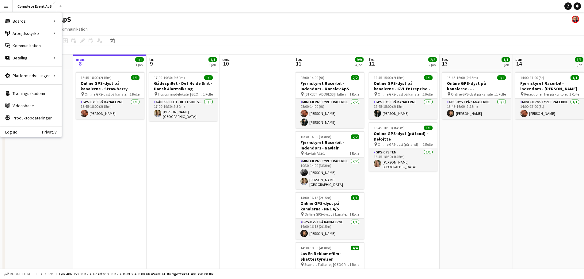
click at [139, 167] on app-date-cell "15:45-18:00 (2t15m) 1/1 Online GPS-dyst på kanalerne - Strawberry pin Online GP…" at bounding box center [109, 199] width 73 height 260
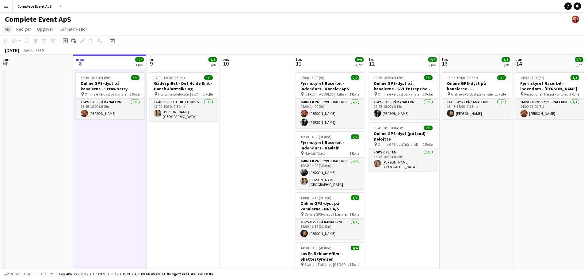
click at [6, 29] on span "Vis" at bounding box center [7, 29] width 5 height 6
click at [25, 70] on span "Månedsvisning" at bounding box center [21, 69] width 27 height 6
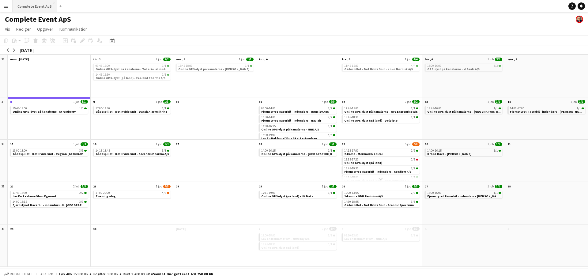
click at [40, 6] on button "Complete Event ApS Luk" at bounding box center [35, 6] width 44 height 12
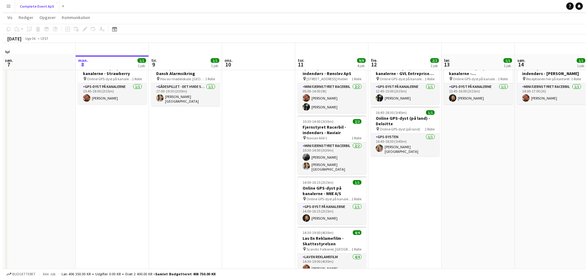
scroll to position [0, 0]
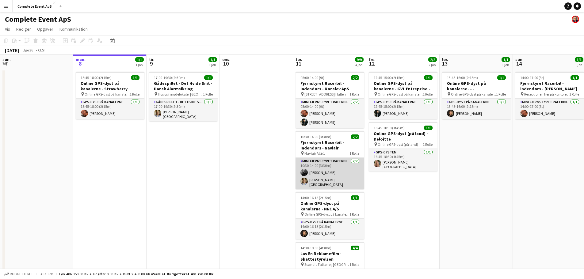
click at [325, 174] on app-card-role "Mini Fjernstyret Racerbil [DATE] 10:30-14:00 (3t30m) [PERSON_NAME] [PERSON_NAME]" at bounding box center [329, 174] width 69 height 32
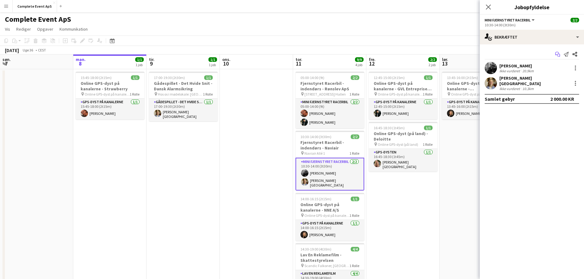
click at [558, 51] on app-icon "Start chat" at bounding box center [557, 54] width 9 height 9
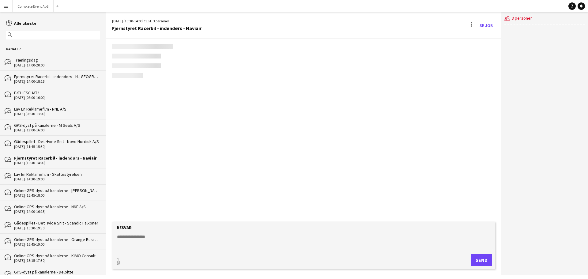
scroll to position [356, 0]
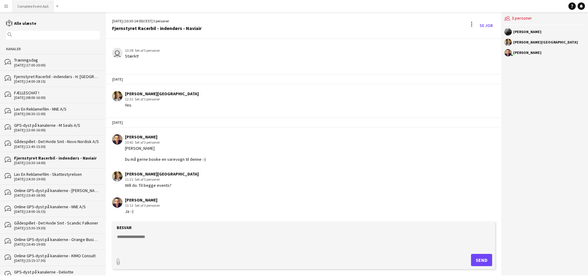
click at [34, 6] on button "Complete Event ApS Luk" at bounding box center [33, 6] width 41 height 12
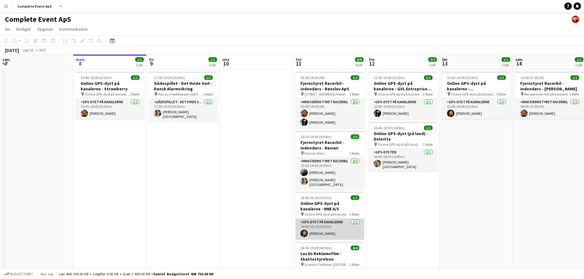
click at [337, 222] on app-card-role "GPS-dyst på kanalerne [DATE] 14:00-16:15 (2t15m) [PERSON_NAME]" at bounding box center [329, 229] width 69 height 21
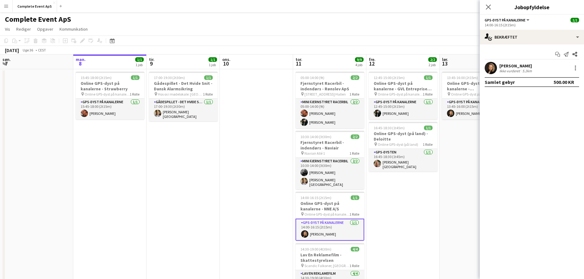
click at [510, 66] on div "[PERSON_NAME]" at bounding box center [516, 66] width 34 height 6
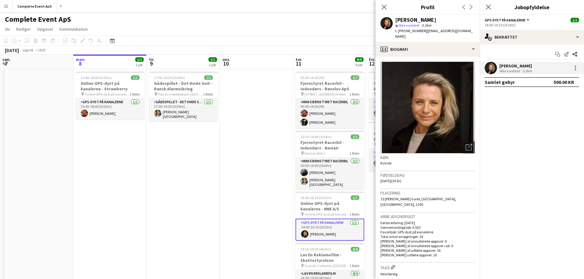
click at [407, 32] on span "t. [PHONE_NUMBER]" at bounding box center [411, 30] width 32 height 5
copy span "4540532218"
click at [199, 209] on app-date-cell "17:00-19:30 (2t30m) 1/1 Gådespillet - Det Hvide Snit - Dansk Alarmsikring pin H…" at bounding box center [182, 199] width 73 height 260
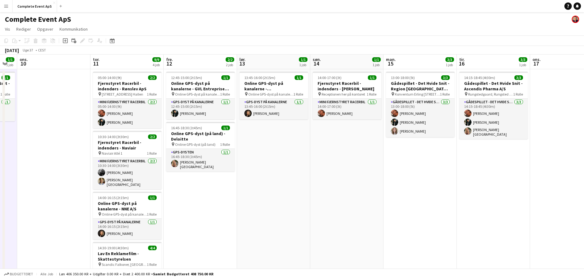
drag, startPoint x: 389, startPoint y: 218, endPoint x: 16, endPoint y: 180, distance: 374.8
click at [16, 180] on app-calendar-viewport "søn. 7 man. 8 1/1 1 job tir. 9 1/1 1 job ons. 10 tor. 11 9/9 4 job fre. 12 2/2 …" at bounding box center [292, 192] width 584 height 274
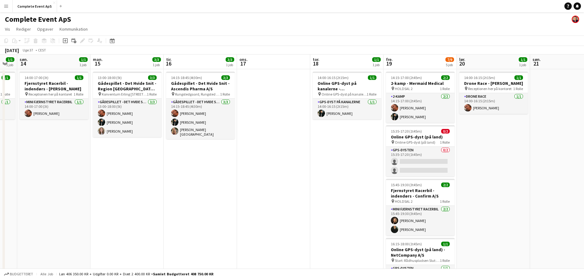
scroll to position [0, 203]
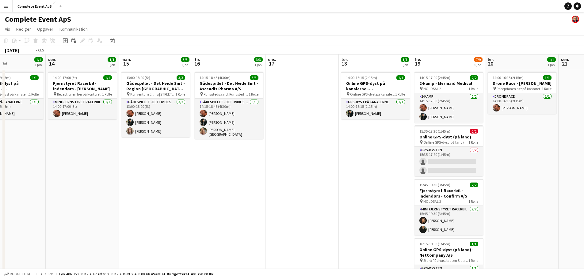
drag, startPoint x: 341, startPoint y: 159, endPoint x: 0, endPoint y: 167, distance: 341.5
click at [0, 168] on app-calendar-viewport "tor. 11 9/9 4 job fre. 12 2/2 2 job lør. 13 1/1 1 job søn. 14 1/1 1 job man. 15…" at bounding box center [292, 213] width 584 height 316
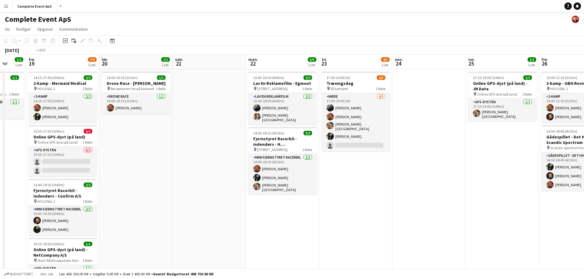
drag, startPoint x: 404, startPoint y: 203, endPoint x: 99, endPoint y: 198, distance: 304.6
click at [98, 199] on app-calendar-viewport "tir. 16 3/3 1 job ons. 17 tor. 18 1/1 1 job fre. 19 7/9 5 job lør. 20 1/1 1 job…" at bounding box center [292, 213] width 584 height 316
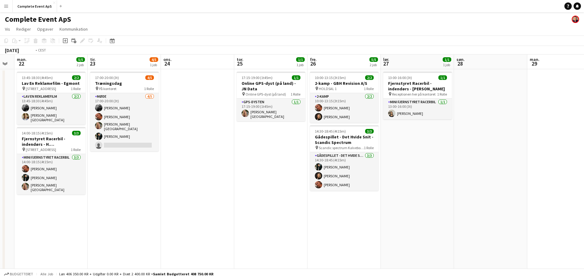
drag, startPoint x: 331, startPoint y: 227, endPoint x: 405, endPoint y: 216, distance: 75.1
click at [555, 253] on app-calendar-viewport "lør. 20 1/1 1 job søn. 21 man. 22 5/5 2 job tir. 23 4/5 1 job ons. 24 tor. 25 1…" at bounding box center [292, 213] width 584 height 316
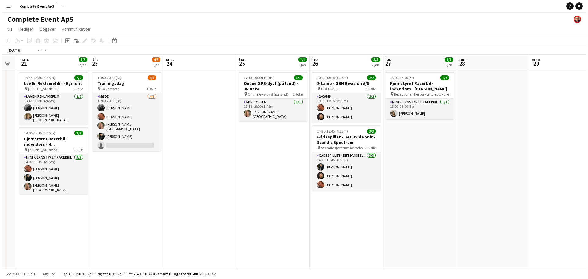
scroll to position [0, 163]
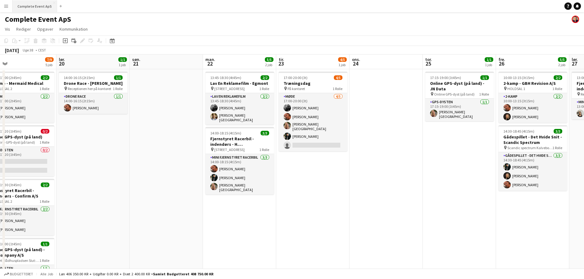
click at [30, 8] on button "Complete Event ApS Luk" at bounding box center [35, 6] width 44 height 12
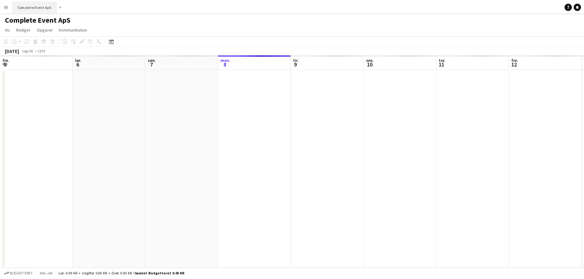
scroll to position [0, 146]
